Goal: Transaction & Acquisition: Book appointment/travel/reservation

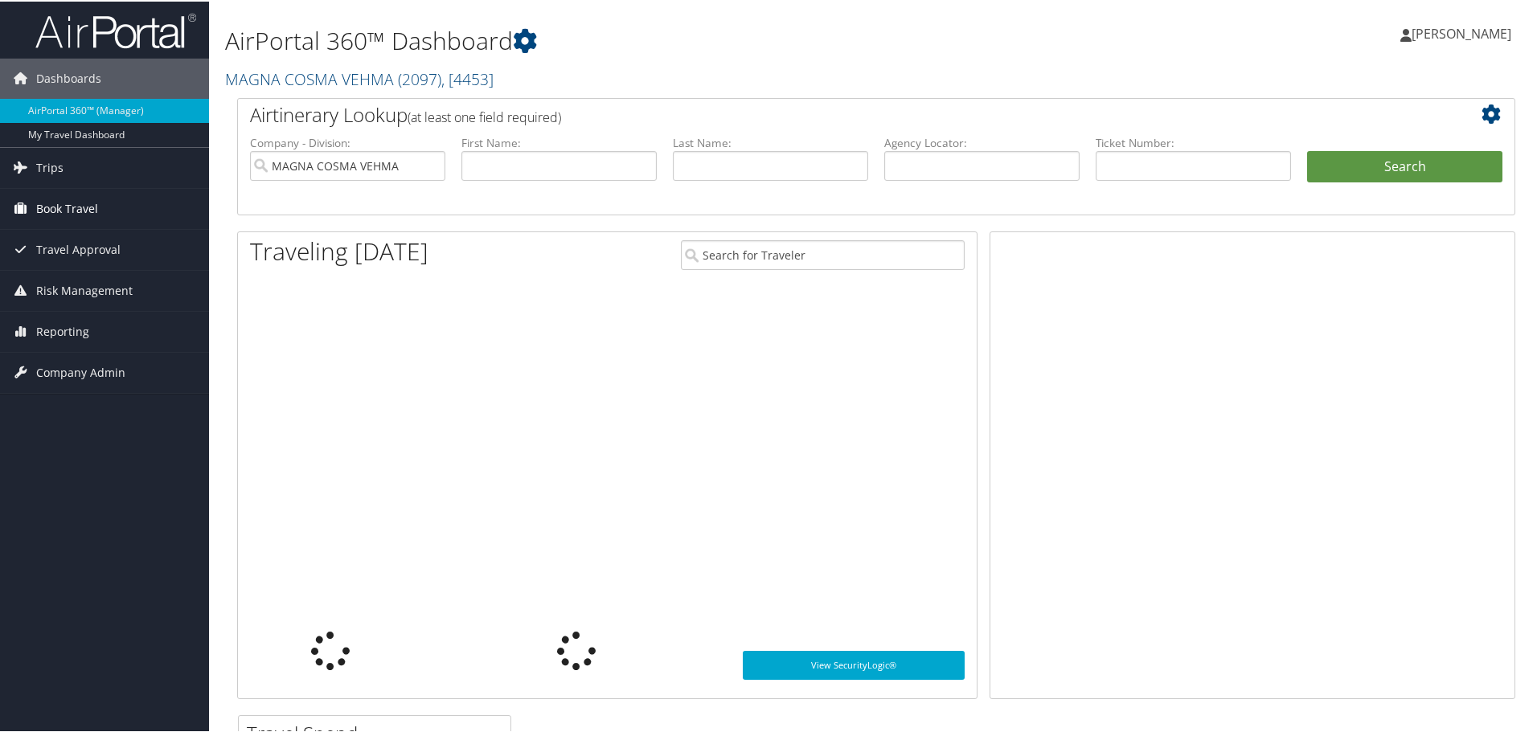
click at [42, 207] on span "Book Travel" at bounding box center [67, 207] width 62 height 40
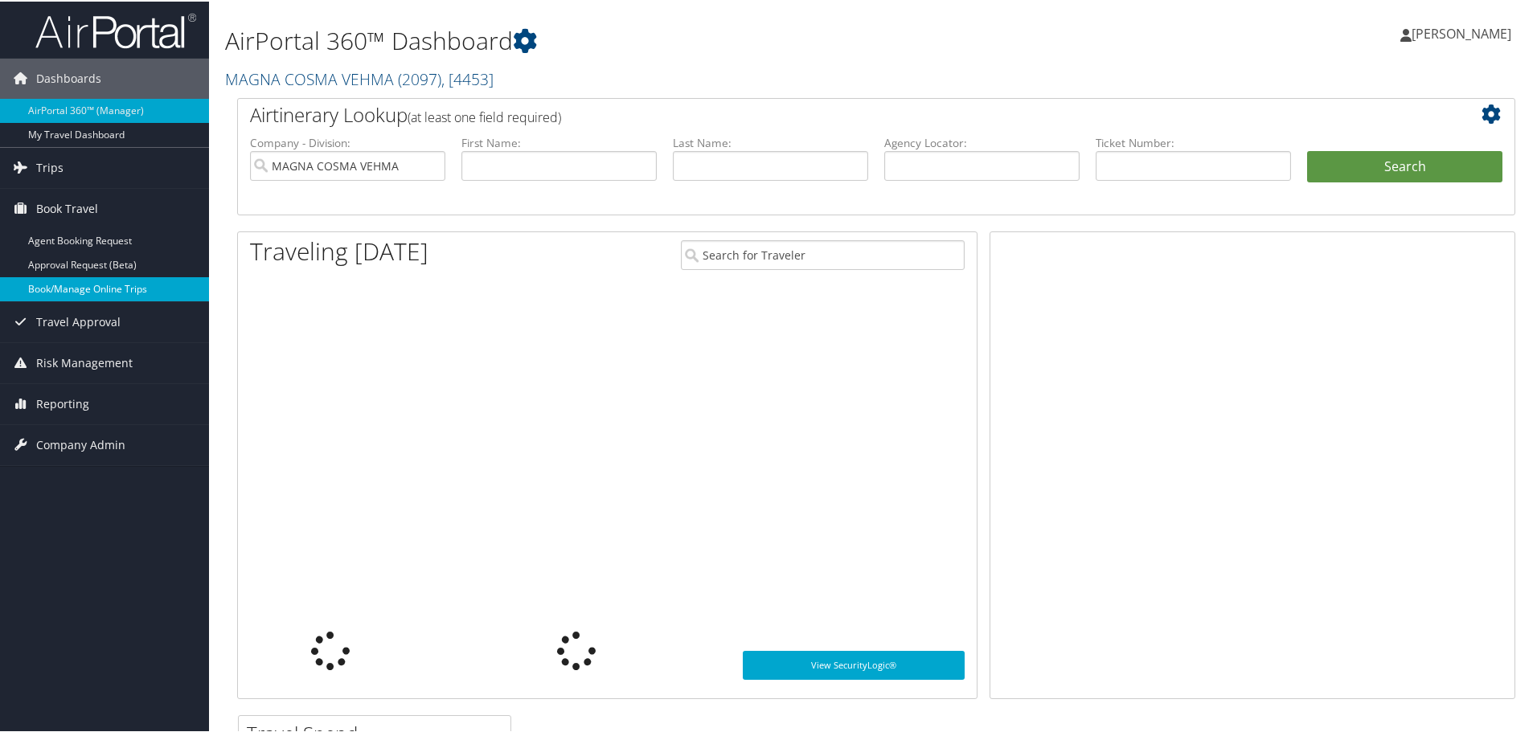
click at [43, 282] on link "Book/Manage Online Trips" at bounding box center [104, 288] width 209 height 24
